Goal: Information Seeking & Learning: Compare options

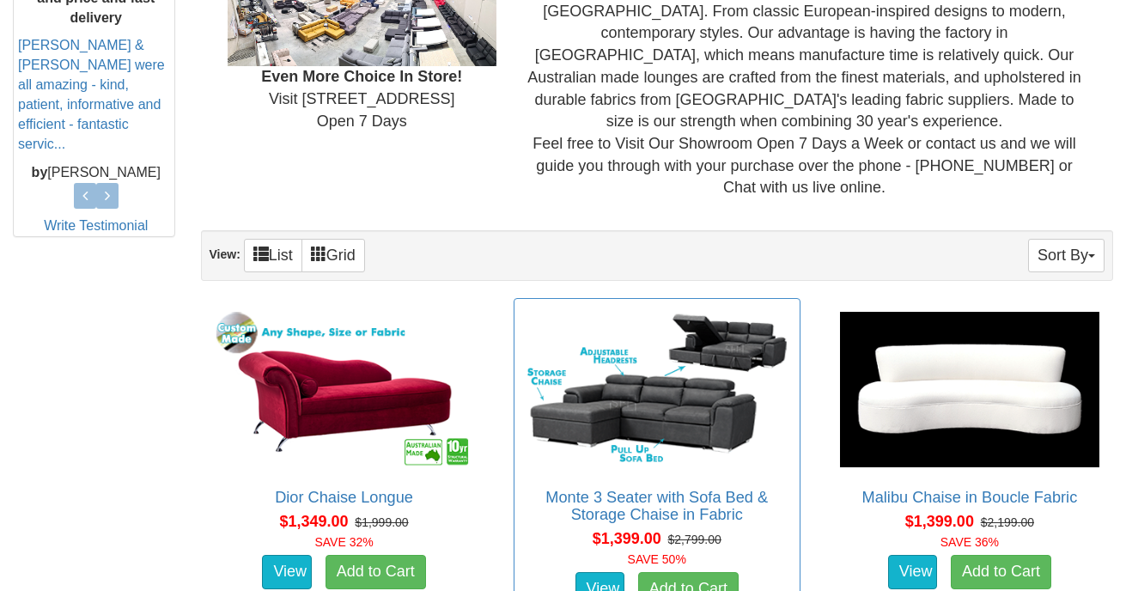
scroll to position [794, 0]
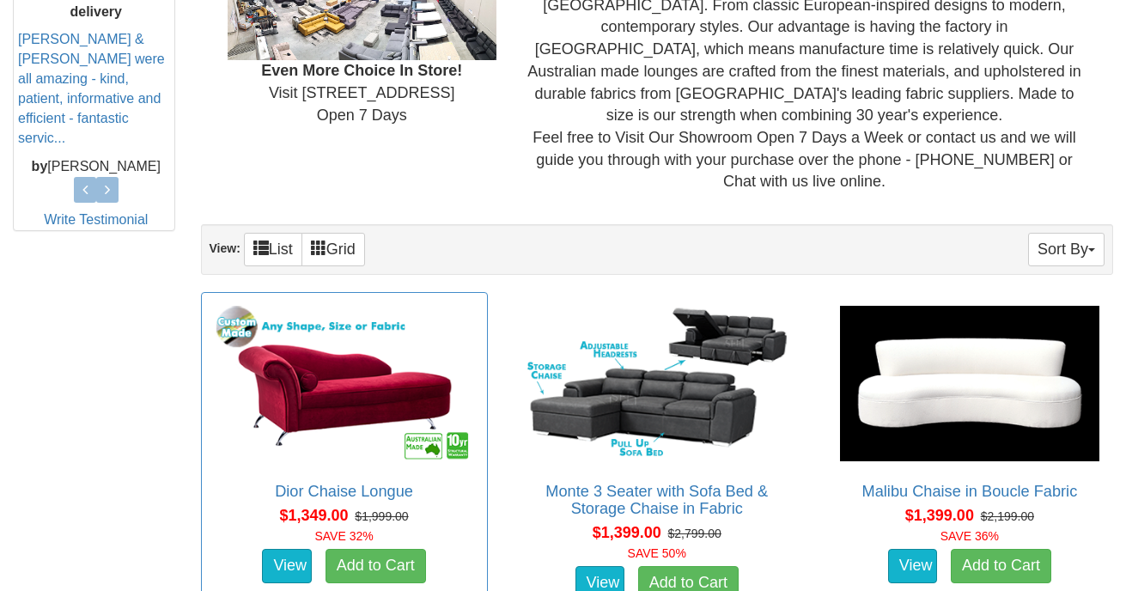
click at [344, 364] on img at bounding box center [344, 383] width 268 height 164
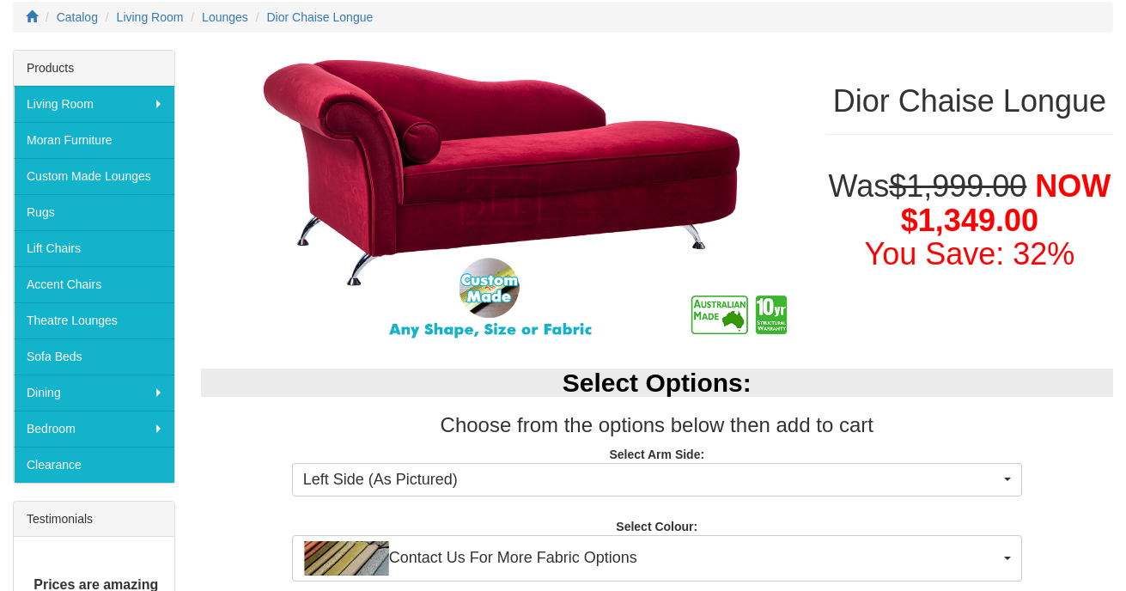
scroll to position [238, 0]
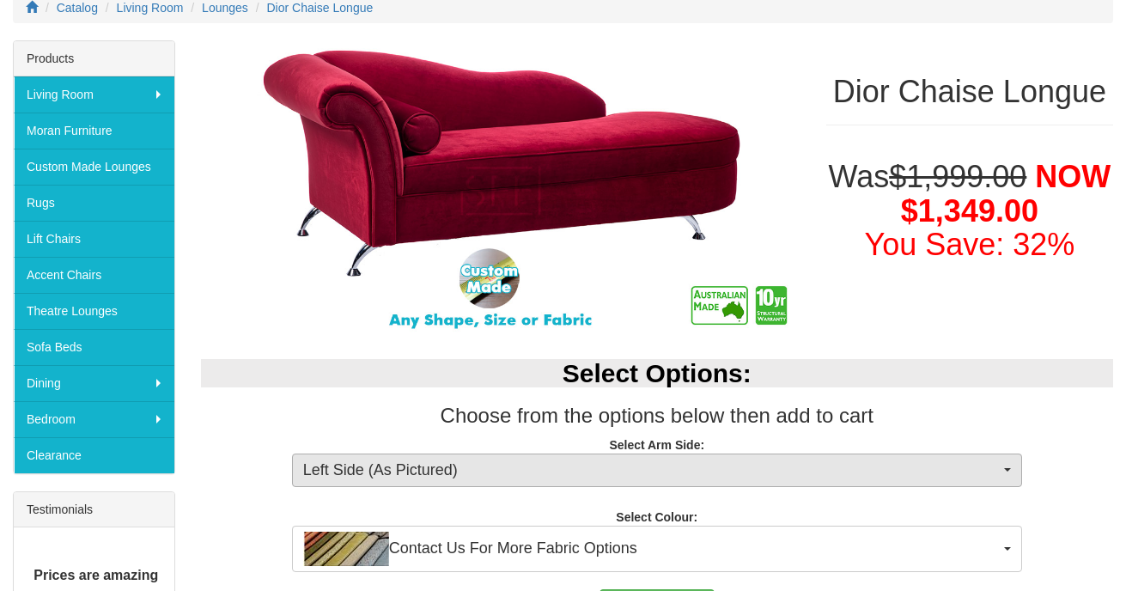
click at [557, 464] on span "Left Side (As Pictured)" at bounding box center [651, 470] width 696 height 22
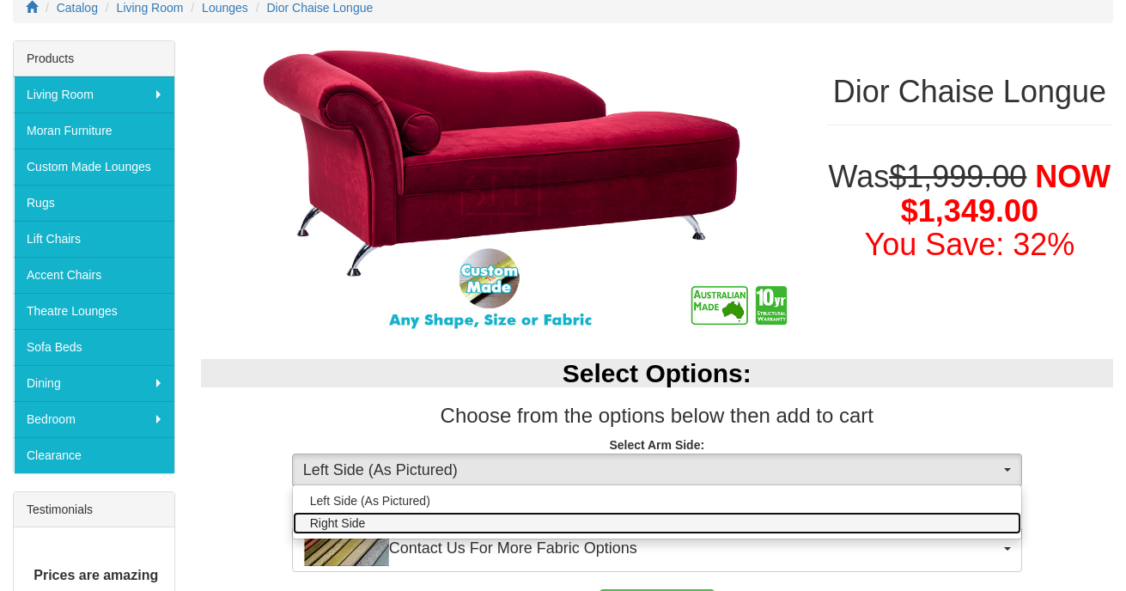
click at [428, 522] on link "Right Side" at bounding box center [657, 523] width 728 height 22
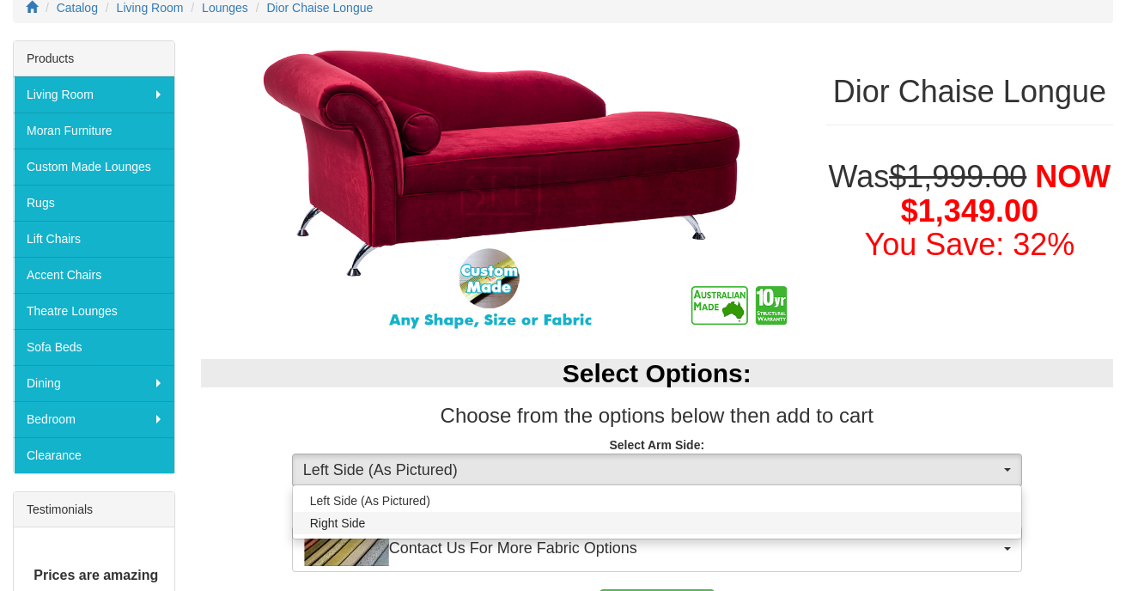
select select "1644"
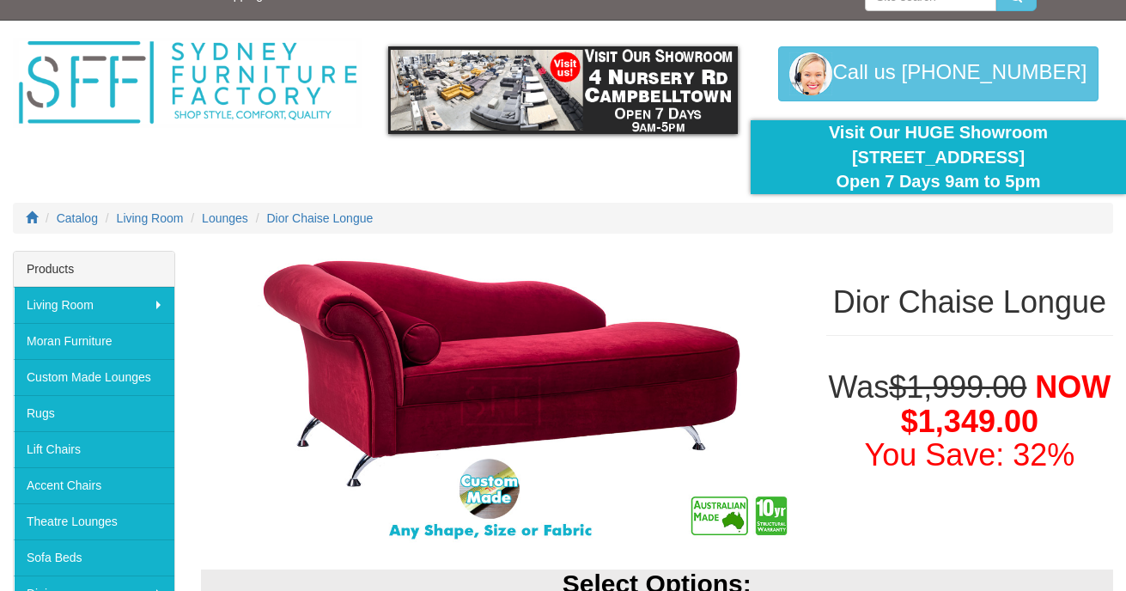
scroll to position [0, 0]
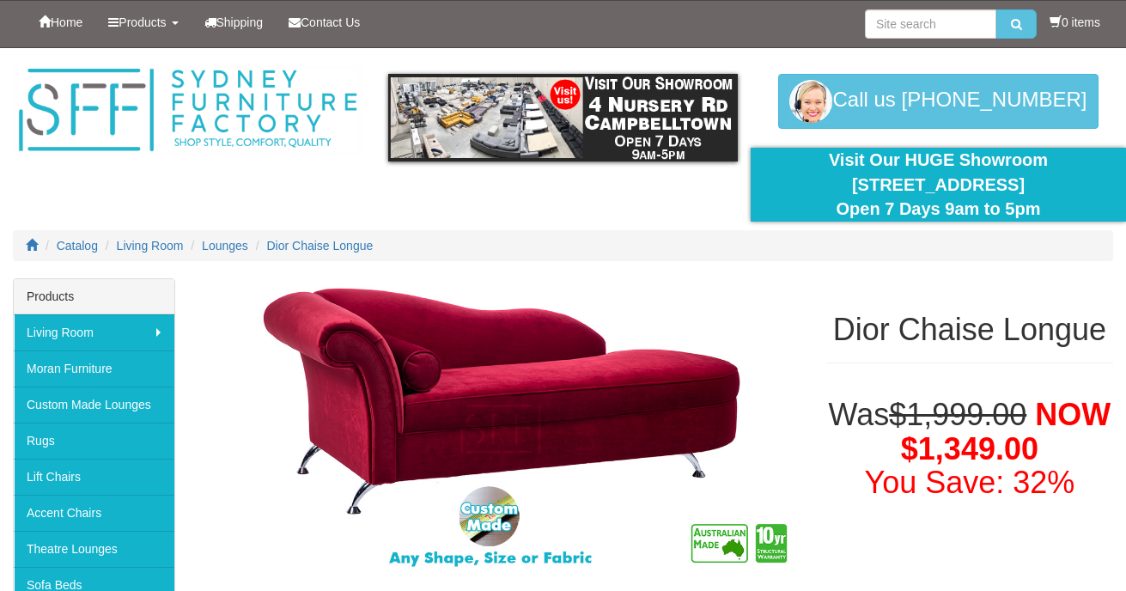
click at [206, 105] on img at bounding box center [188, 110] width 350 height 90
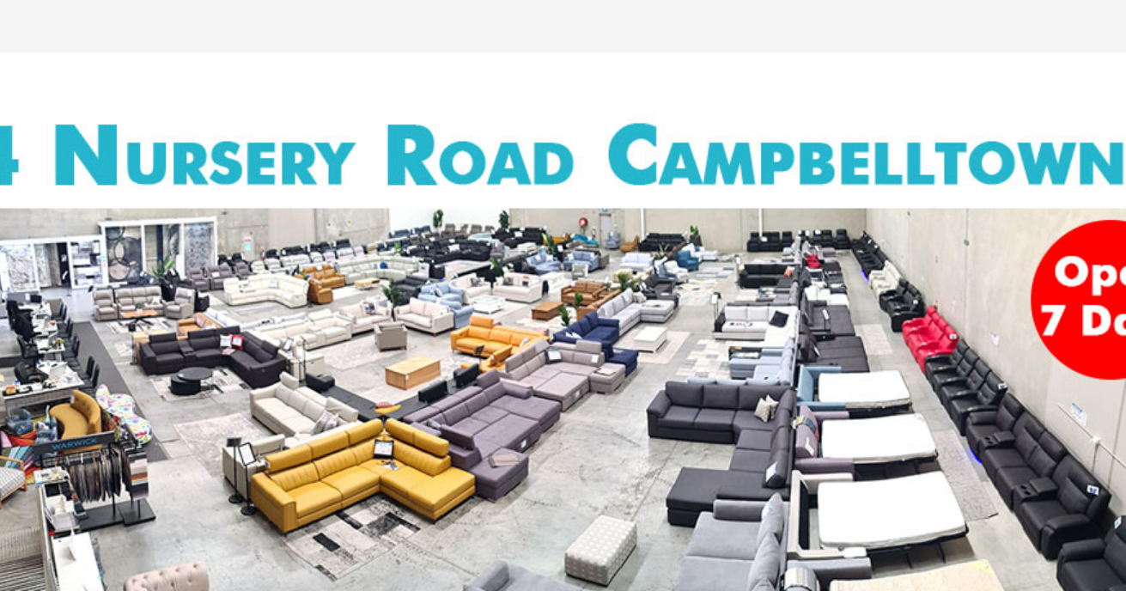
scroll to position [30, 0]
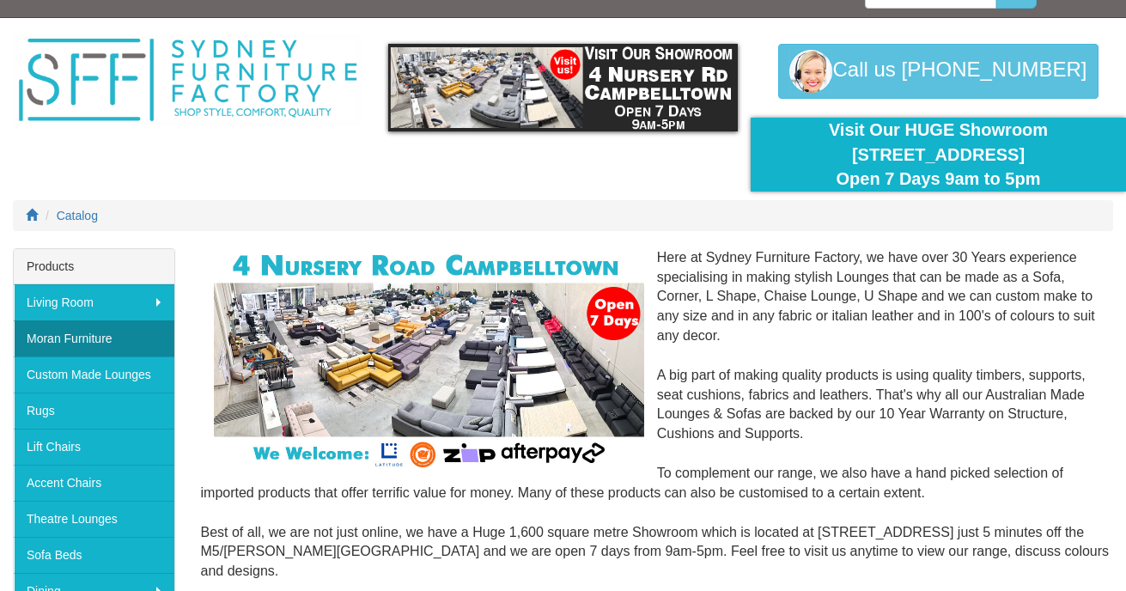
click at [73, 339] on link "Moran Furniture" at bounding box center [94, 338] width 161 height 36
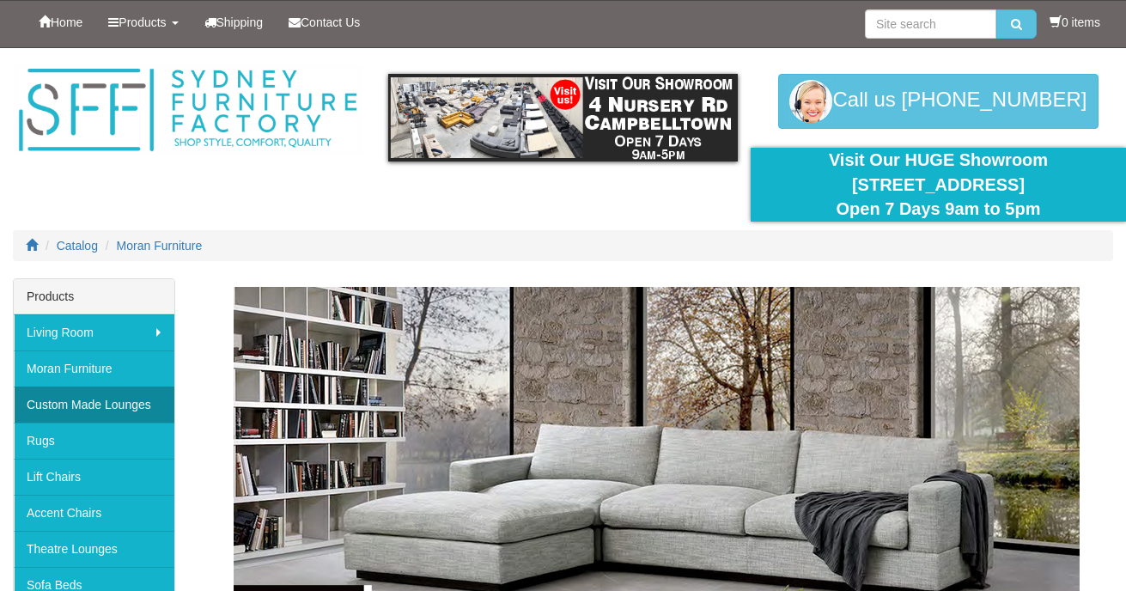
click at [103, 406] on link "Custom Made Lounges" at bounding box center [94, 404] width 161 height 36
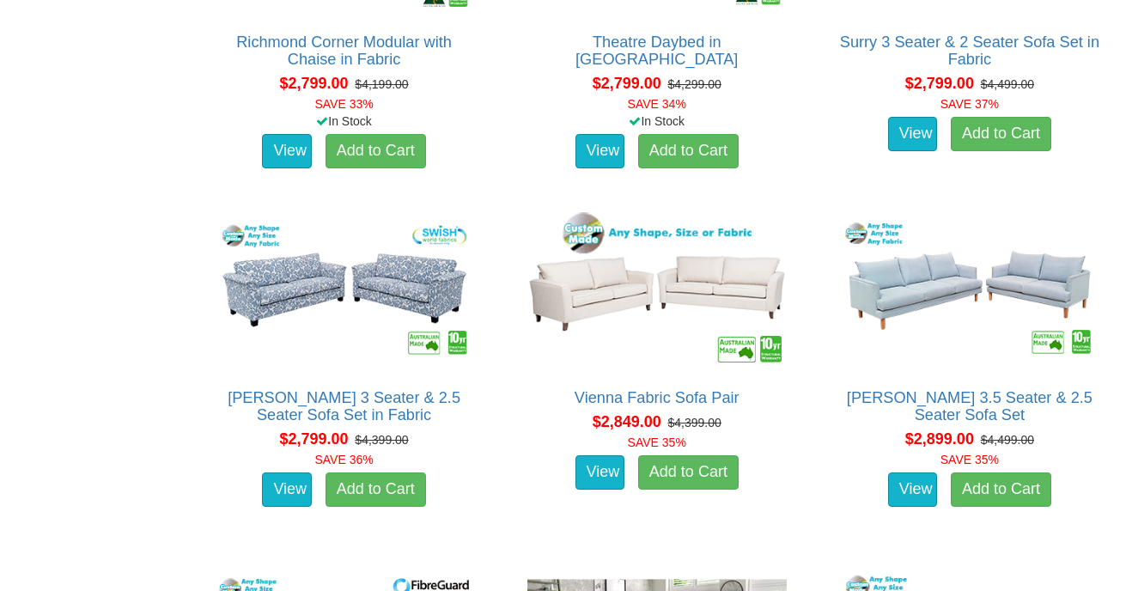
scroll to position [3398, 0]
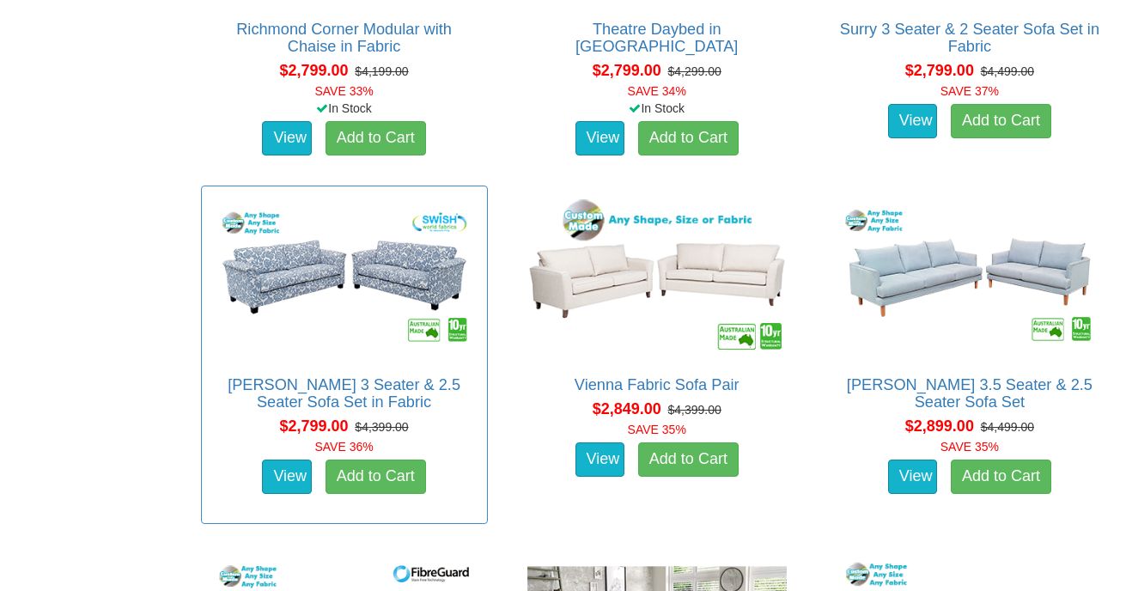
click at [301, 264] on img at bounding box center [344, 277] width 268 height 164
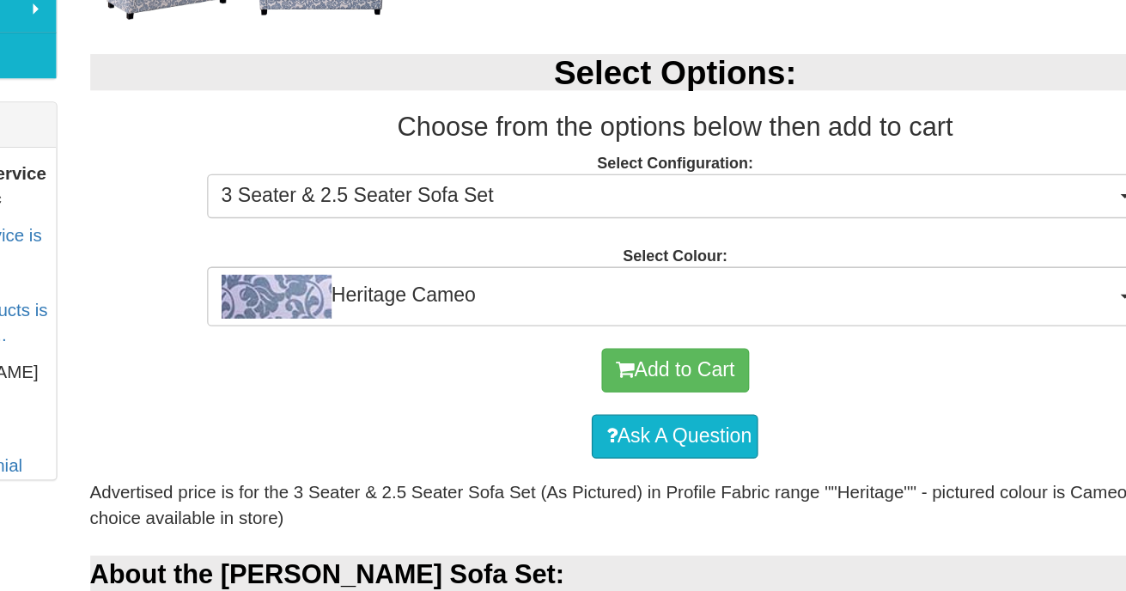
scroll to position [524, 0]
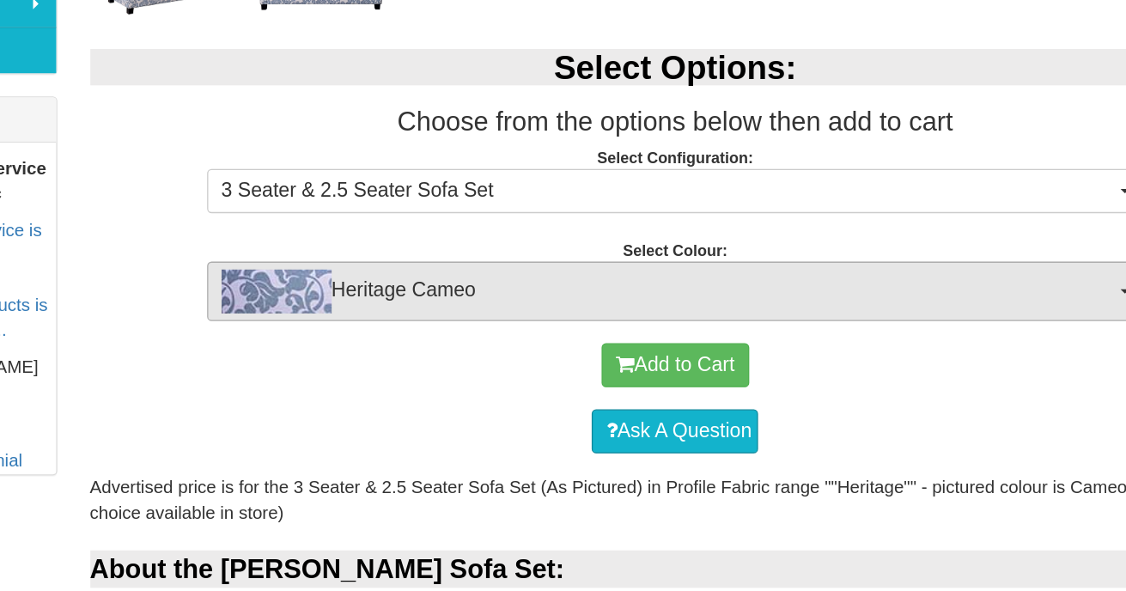
click at [443, 340] on span "Heritage Cameo" at bounding box center [651, 357] width 696 height 34
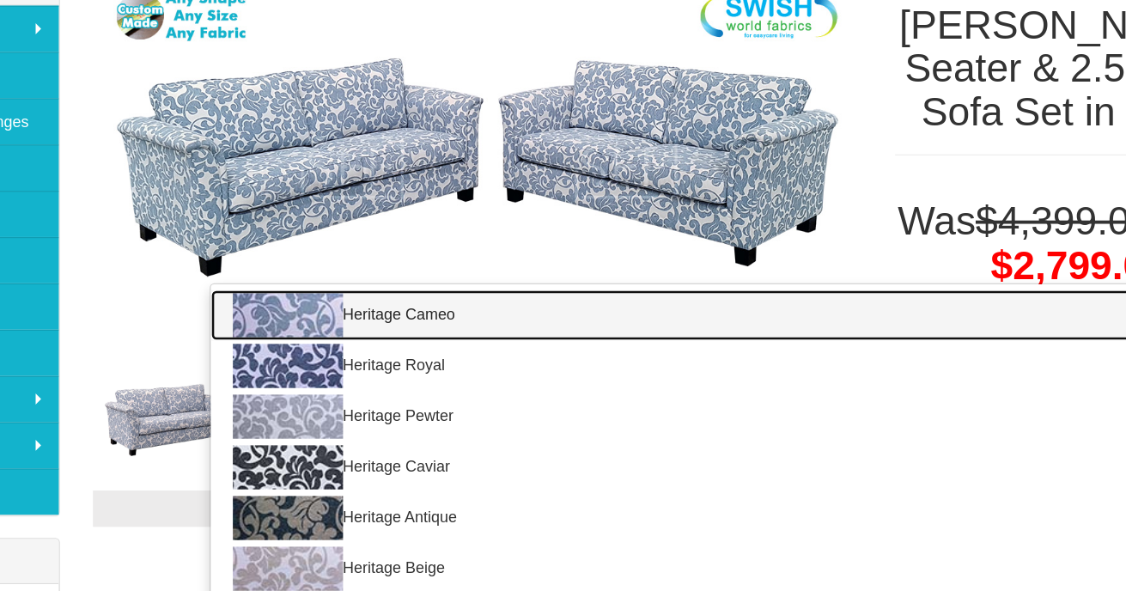
scroll to position [110, 0]
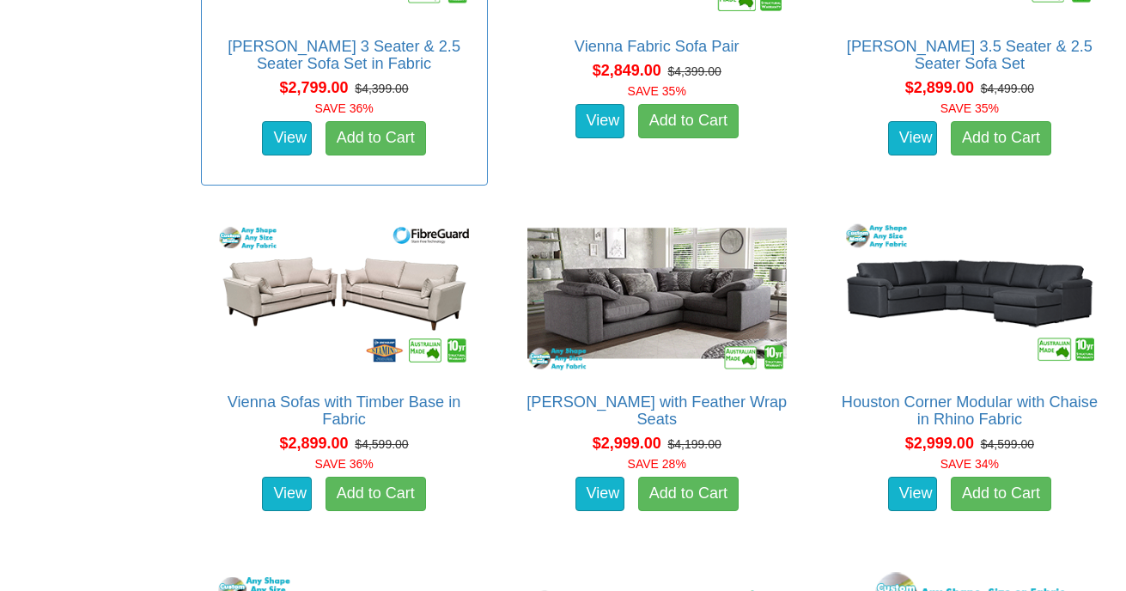
scroll to position [3738, 0]
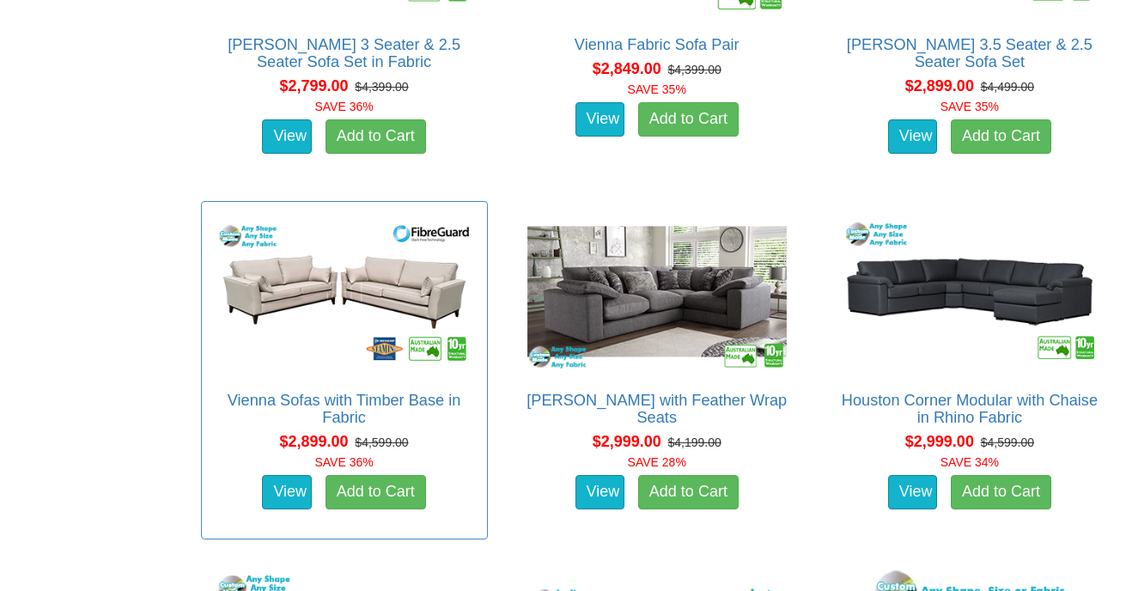
click at [317, 285] on img at bounding box center [344, 292] width 268 height 164
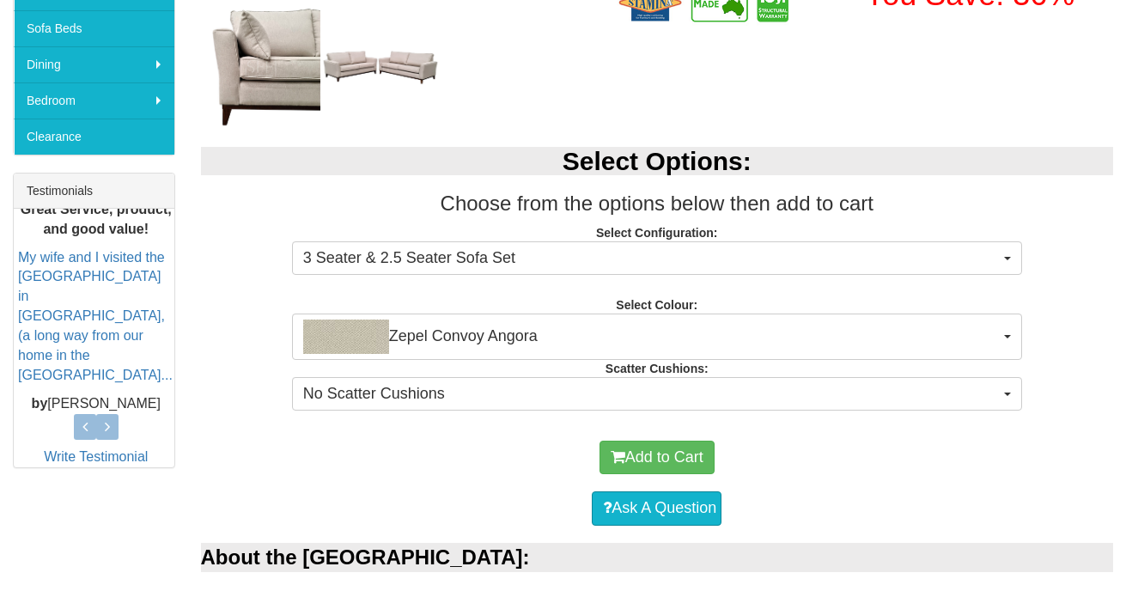
scroll to position [557, 0]
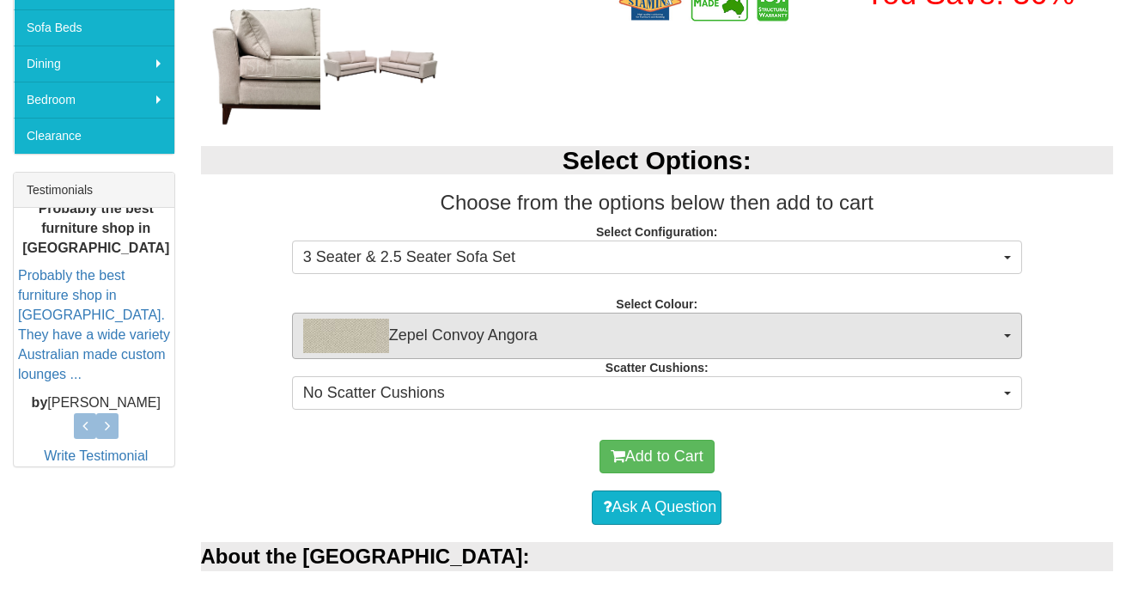
click at [420, 338] on span "Zepel Convoy Angora" at bounding box center [651, 336] width 696 height 34
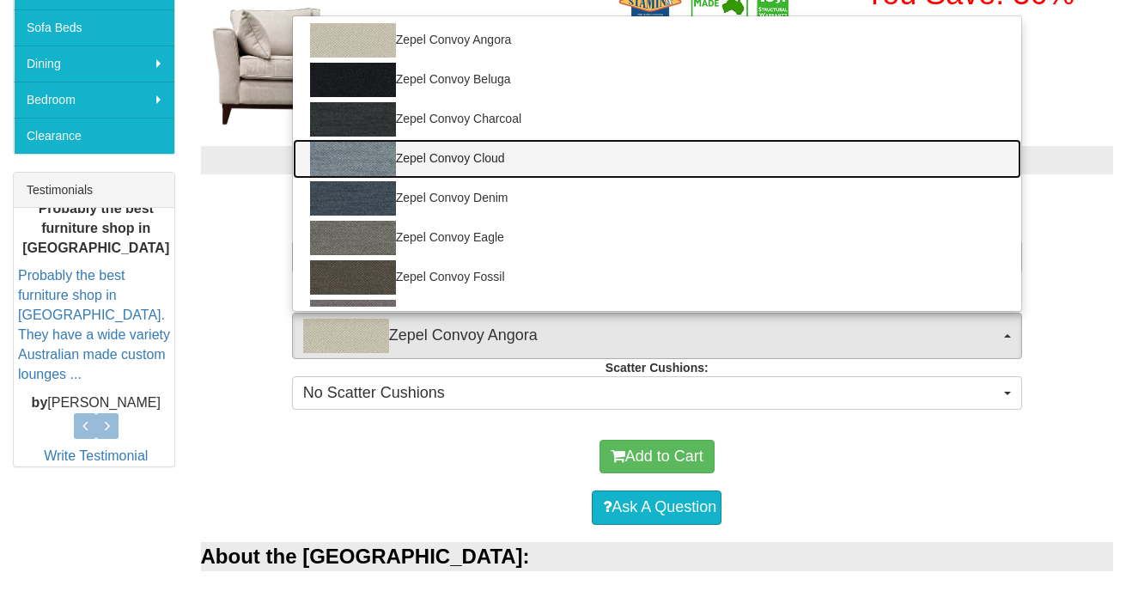
click at [361, 163] on img at bounding box center [353, 159] width 86 height 34
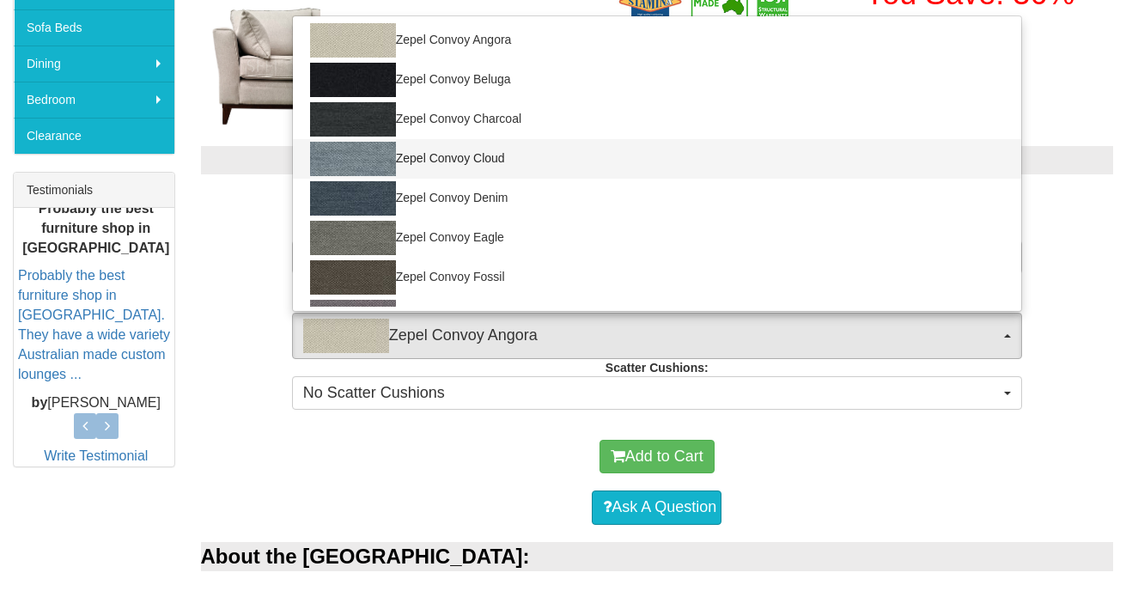
select select "1677"
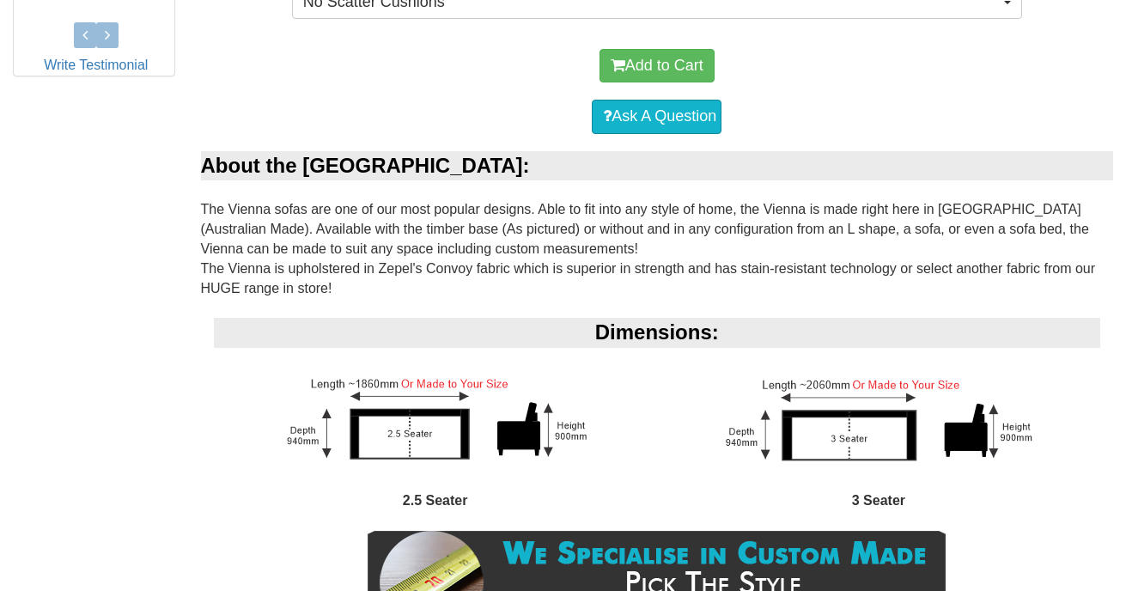
scroll to position [952, 0]
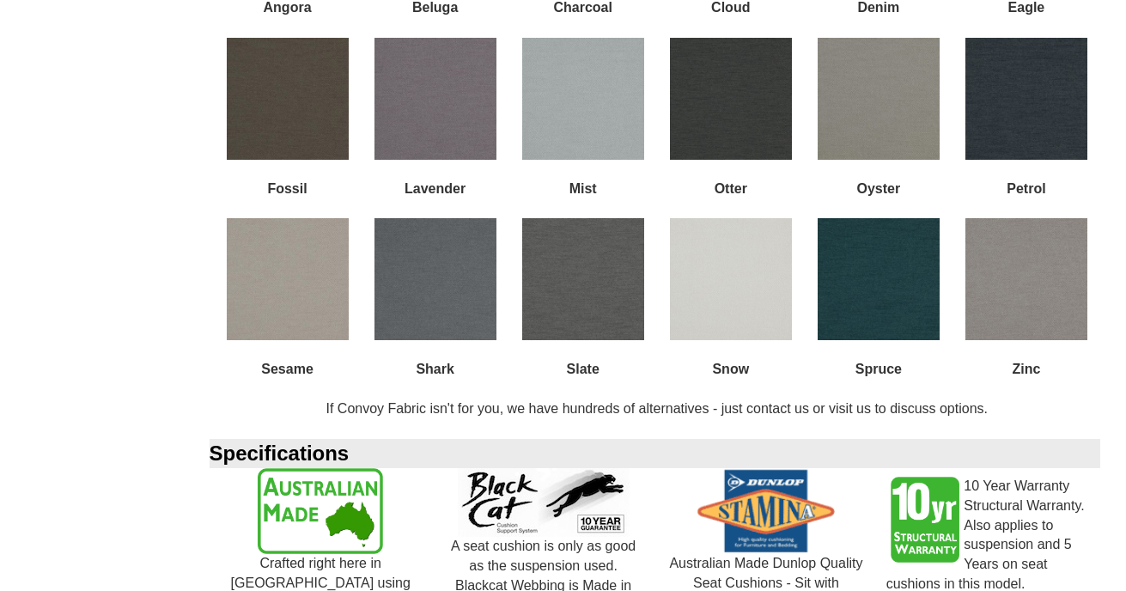
click at [491, 350] on div "Shark" at bounding box center [436, 308] width 148 height 181
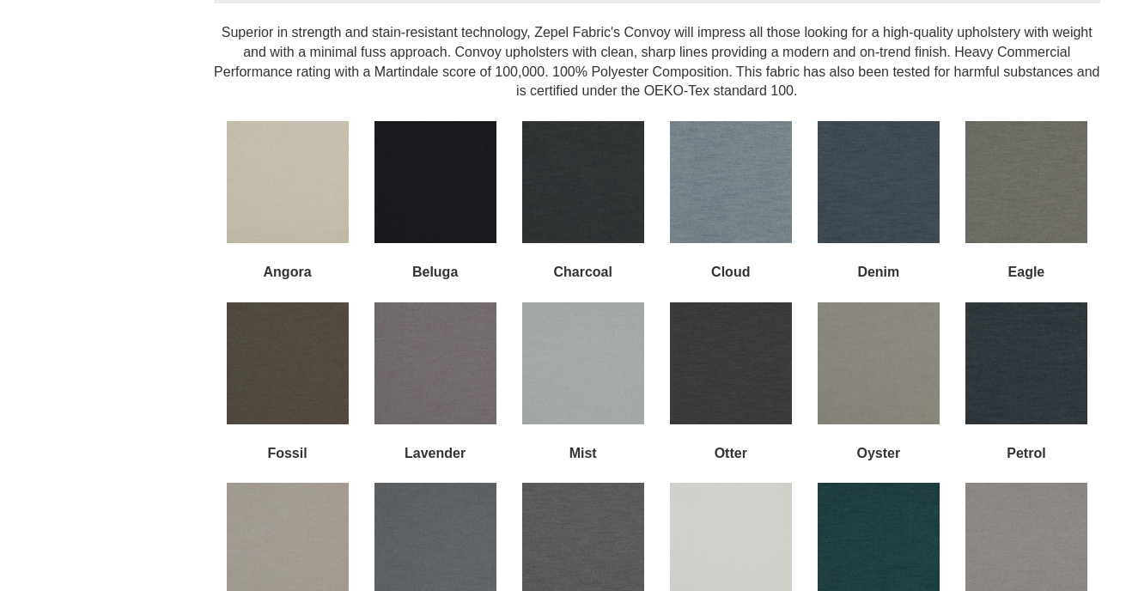
scroll to position [1566, 0]
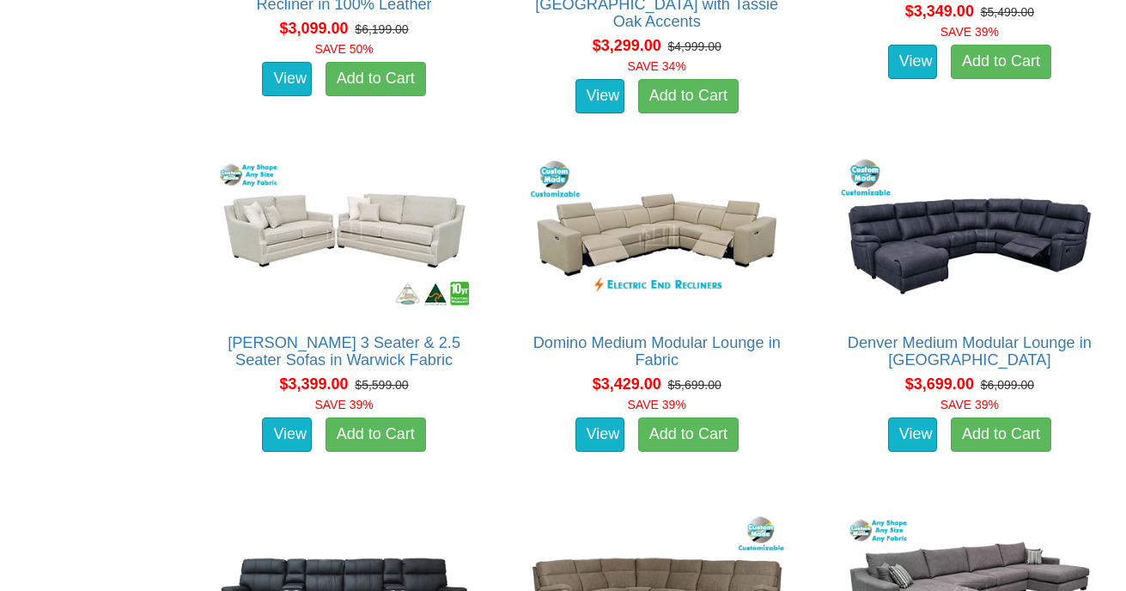
scroll to position [4865, 0]
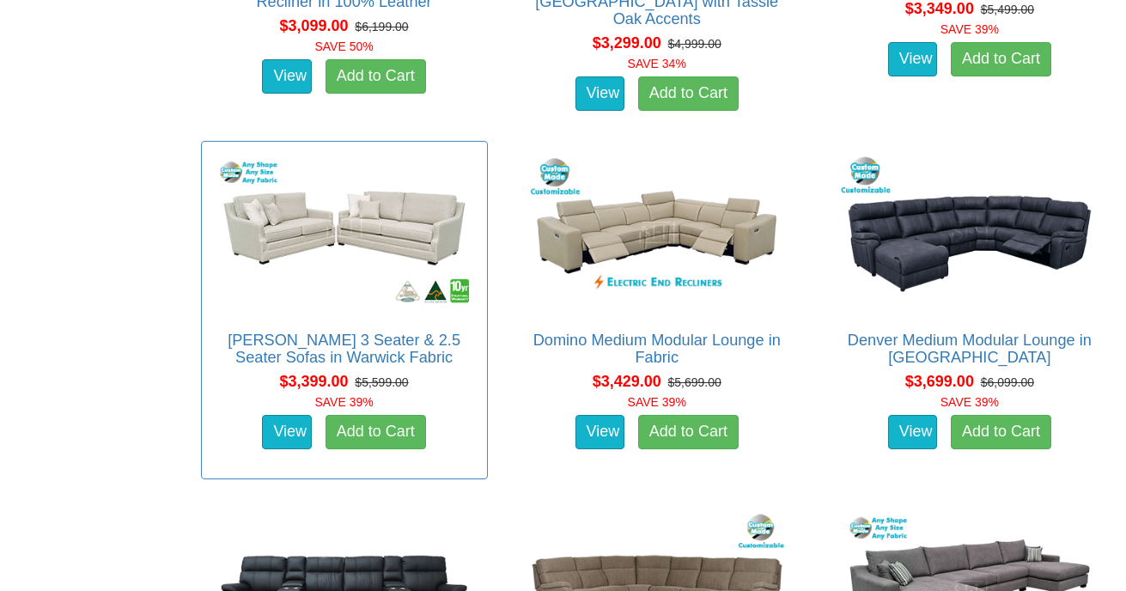
click at [415, 229] on img at bounding box center [344, 232] width 268 height 164
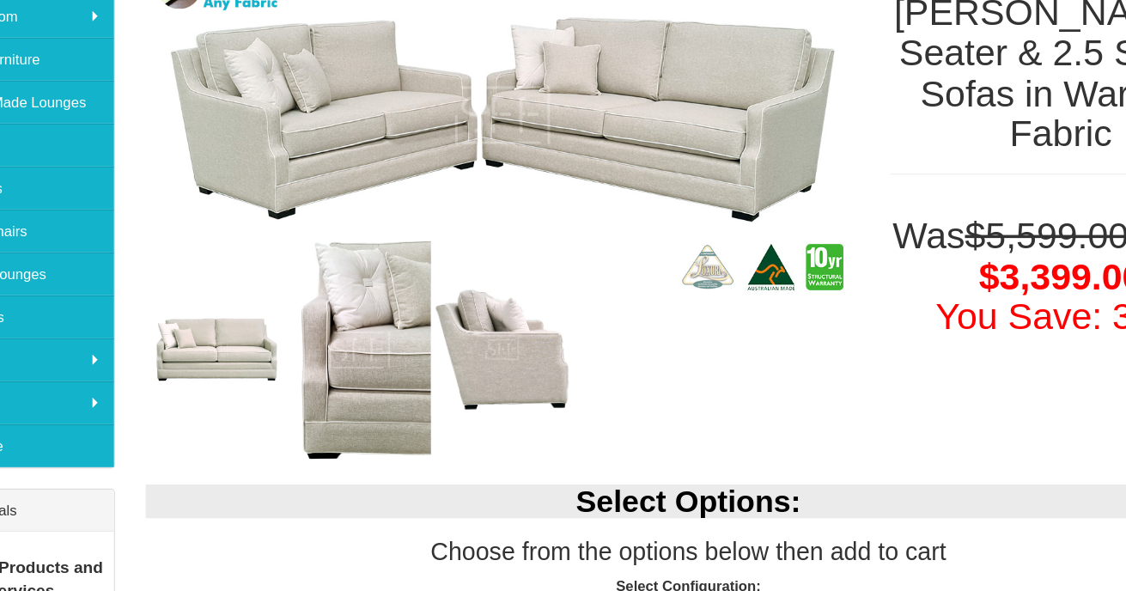
scroll to position [249, 0]
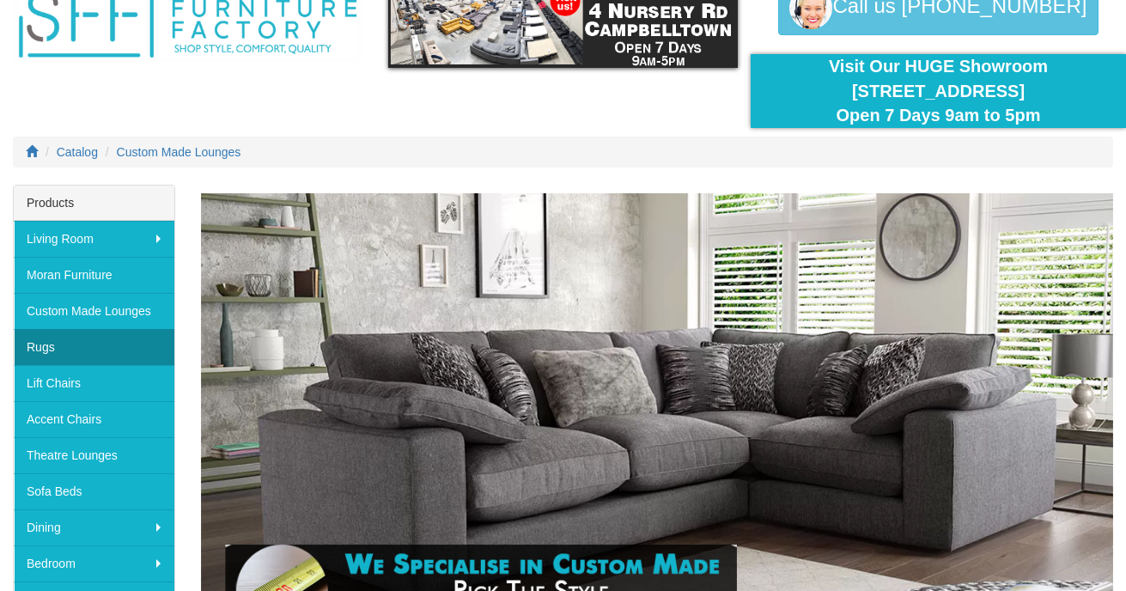
scroll to position [119, 0]
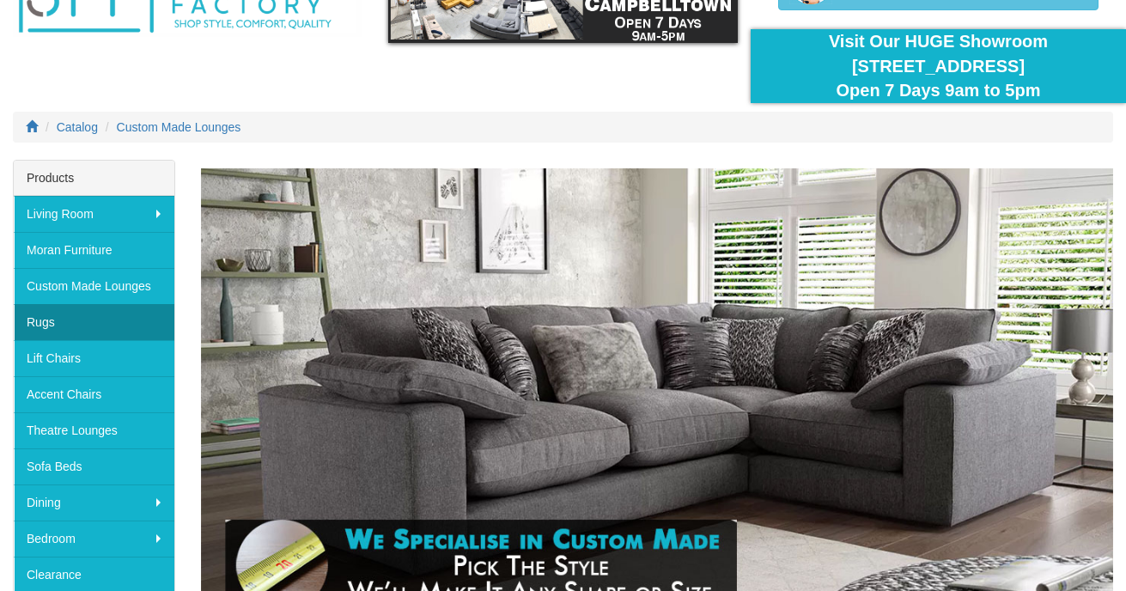
click at [45, 319] on link "Rugs" at bounding box center [94, 322] width 161 height 36
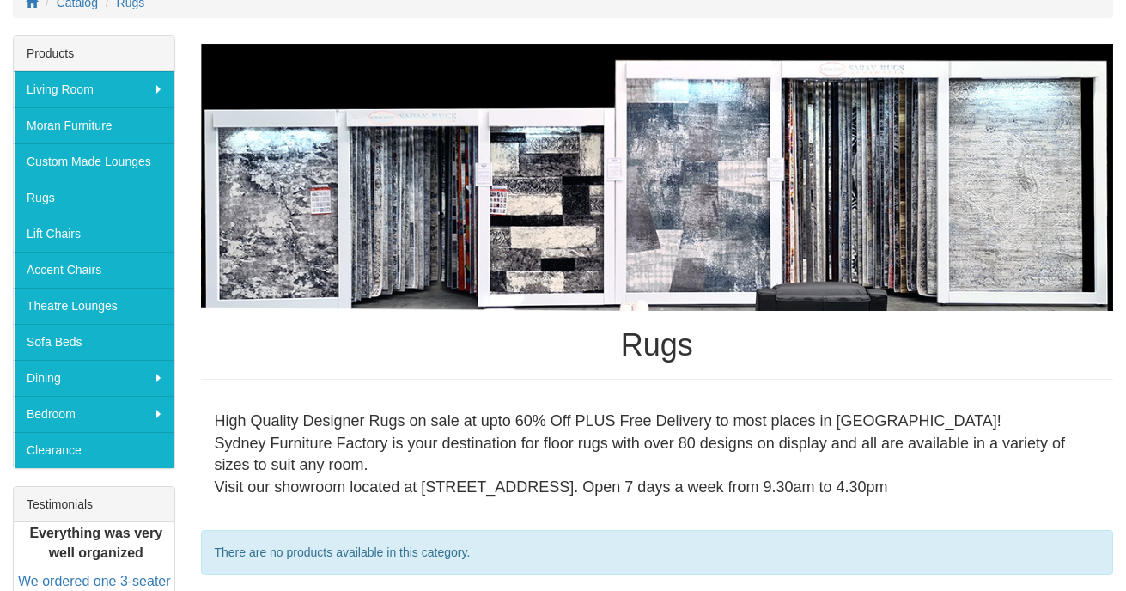
scroll to position [242, 0]
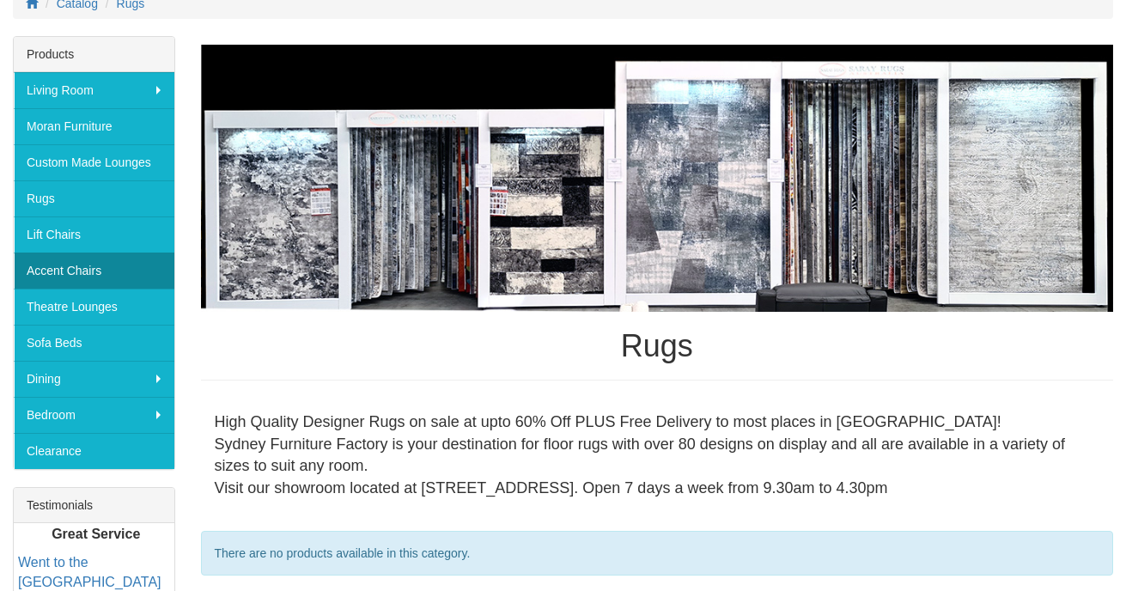
click at [64, 273] on link "Accent Chairs" at bounding box center [94, 270] width 161 height 36
